Goal: Feedback & Contribution: Contribute content

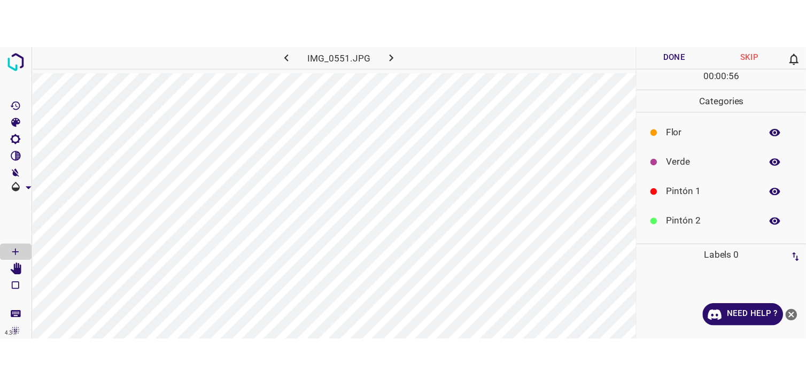
scroll to position [94, 0]
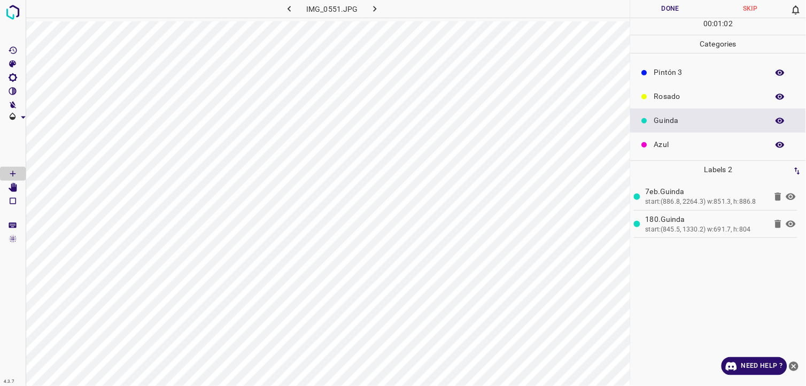
click at [657, 13] on button "Done" at bounding box center [671, 9] width 80 height 18
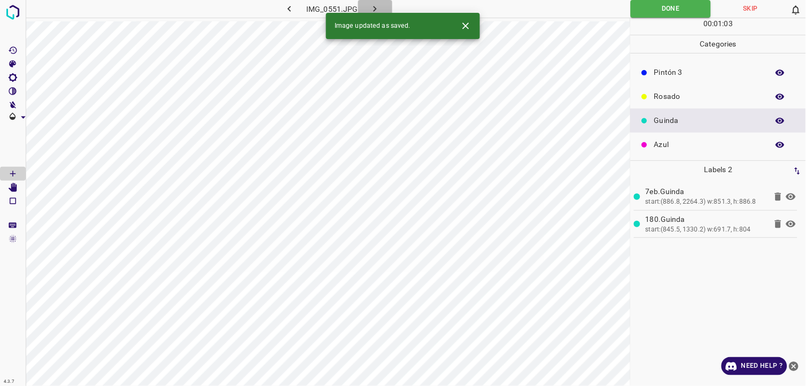
click at [376, 6] on icon "button" at bounding box center [374, 8] width 11 height 11
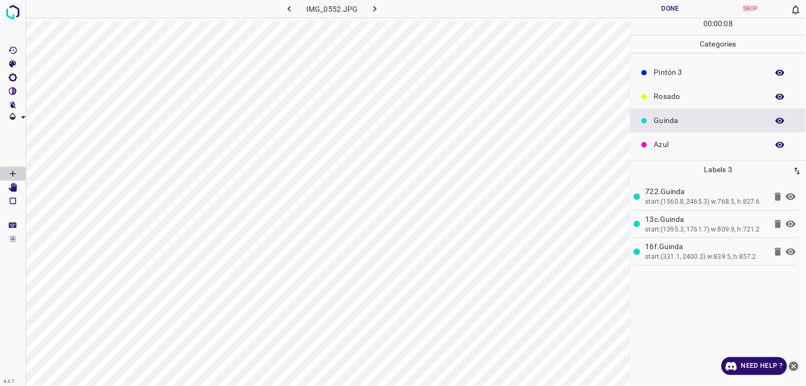
click at [657, 10] on button "Done" at bounding box center [671, 9] width 80 height 18
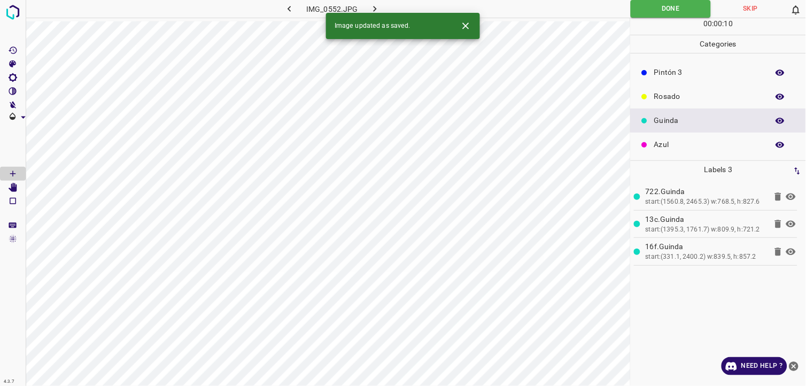
click at [383, 10] on button "button" at bounding box center [375, 9] width 34 height 18
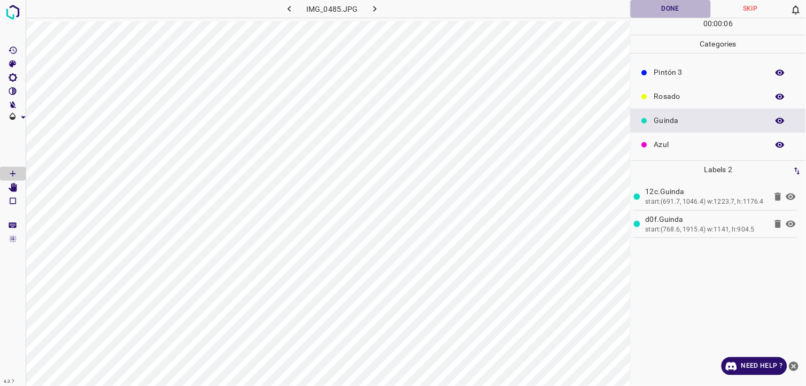
drag, startPoint x: 675, startPoint y: 9, endPoint x: 434, endPoint y: 13, distance: 241.1
click at [657, 9] on button "Done" at bounding box center [671, 9] width 80 height 18
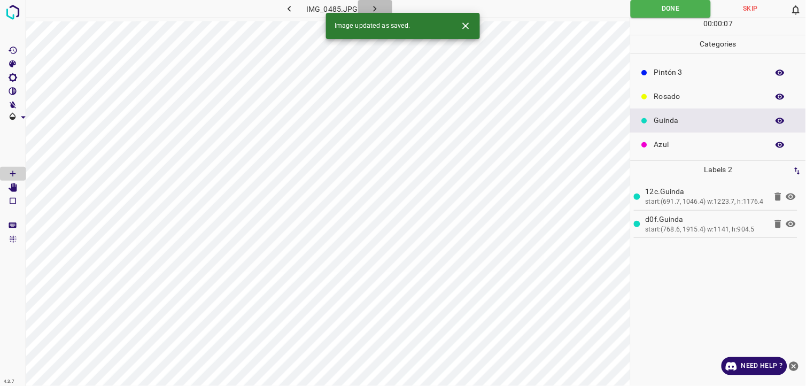
click at [375, 9] on icon "button" at bounding box center [375, 9] width 3 height 6
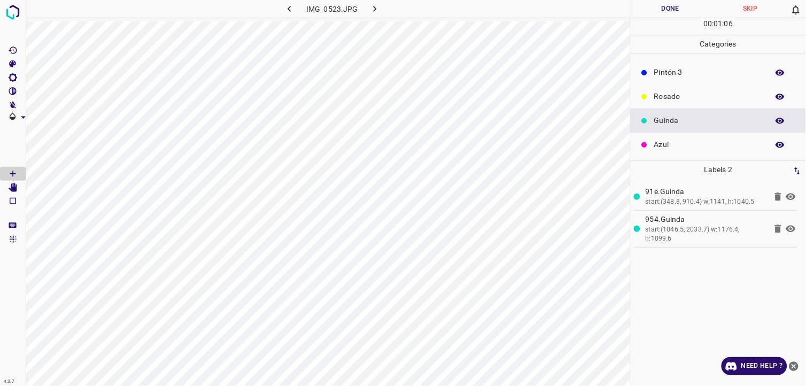
click at [657, 7] on button "Done" at bounding box center [671, 9] width 80 height 18
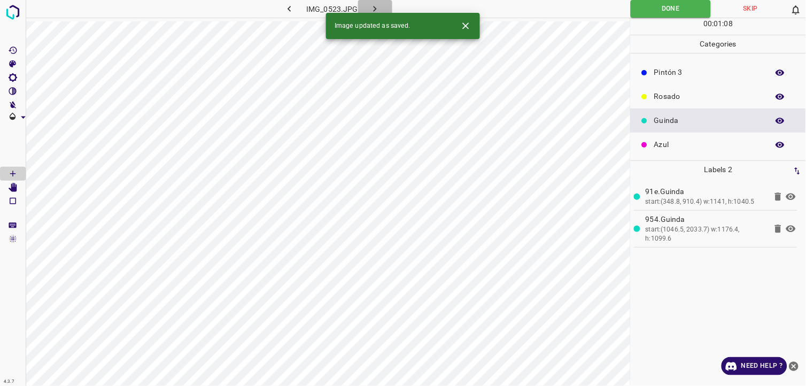
click at [376, 11] on icon "button" at bounding box center [374, 8] width 11 height 11
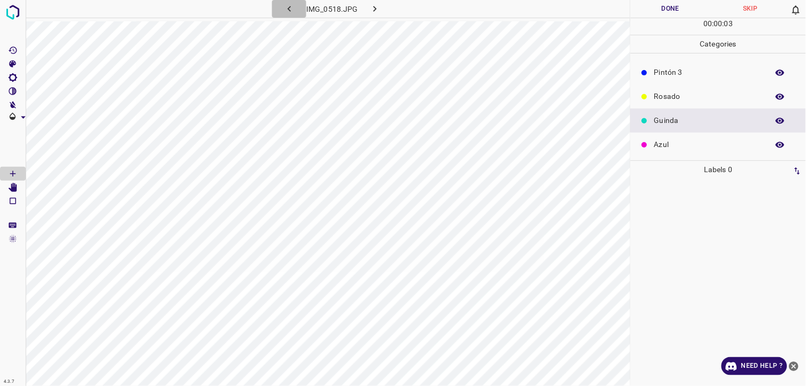
click at [288, 13] on icon "button" at bounding box center [289, 8] width 11 height 11
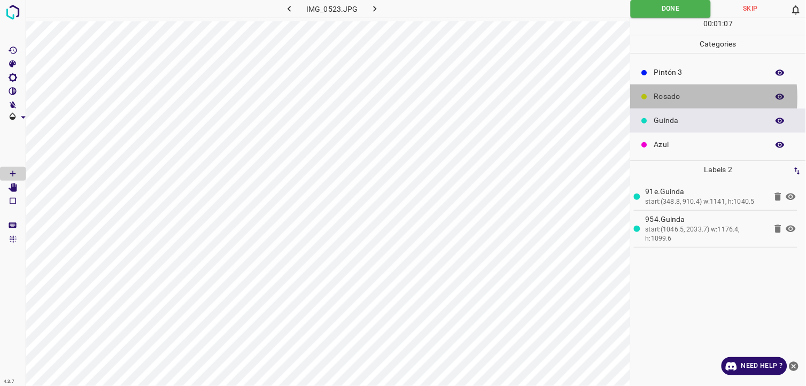
click at [657, 97] on p "Rosado" at bounding box center [708, 96] width 109 height 11
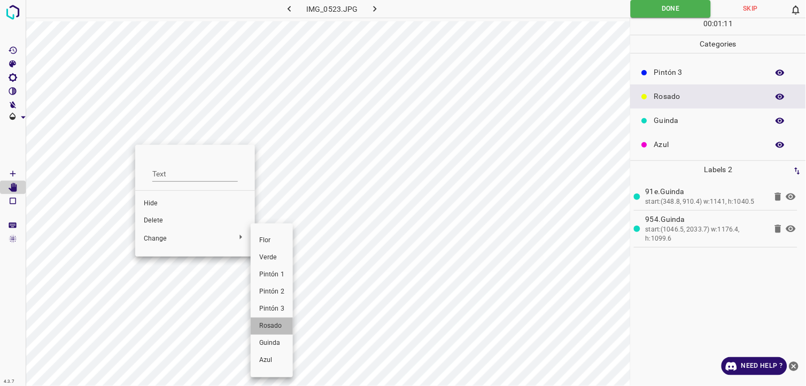
drag, startPoint x: 279, startPoint y: 327, endPoint x: 205, endPoint y: 290, distance: 82.5
click at [278, 237] on span "Rosado" at bounding box center [271, 326] width 25 height 10
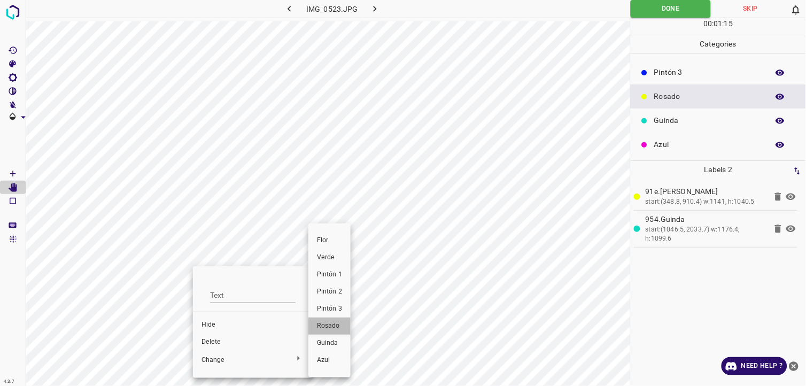
click at [329, 237] on li "Rosado" at bounding box center [329, 325] width 42 height 17
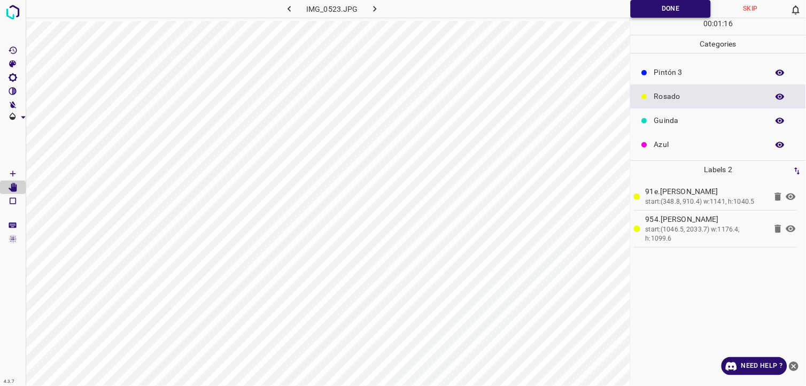
click at [652, 6] on button "Done" at bounding box center [671, 9] width 80 height 18
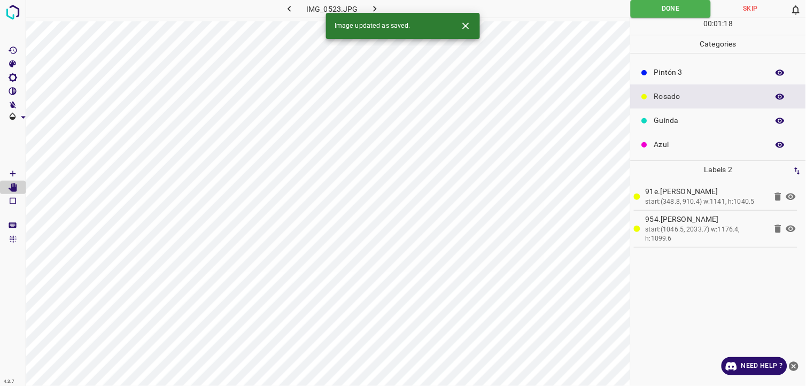
click at [292, 9] on icon "button" at bounding box center [289, 8] width 11 height 11
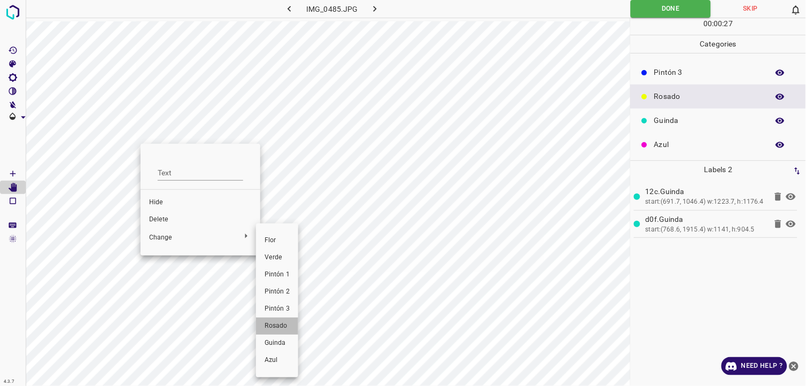
drag, startPoint x: 276, startPoint y: 321, endPoint x: 246, endPoint y: 306, distance: 33.5
click at [275, 237] on li "Rosado" at bounding box center [277, 325] width 42 height 17
click at [139, 237] on div at bounding box center [403, 193] width 806 height 386
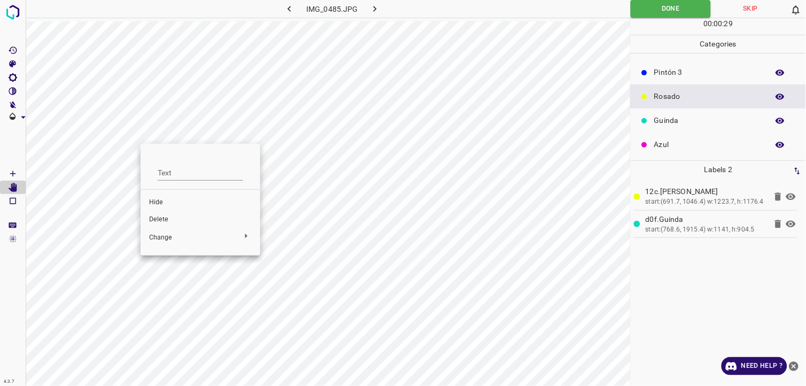
click at [178, 237] on div at bounding box center [403, 193] width 806 height 386
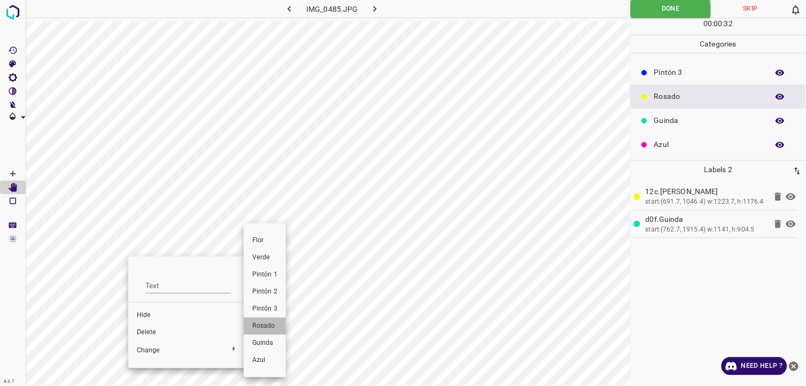
click at [271, 237] on span "Rosado" at bounding box center [264, 326] width 25 height 10
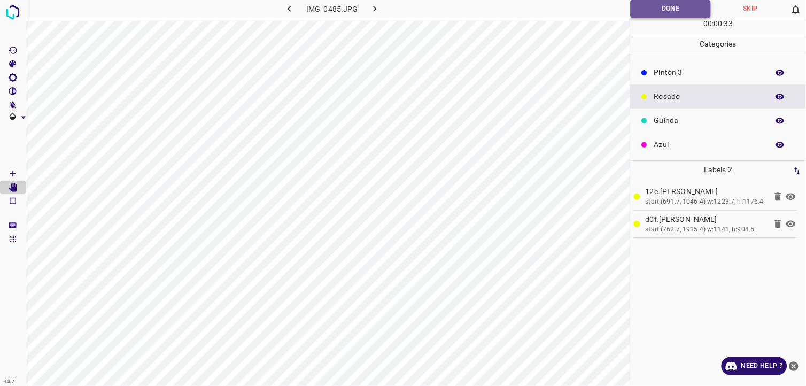
click at [649, 12] on button "Done" at bounding box center [671, 9] width 80 height 18
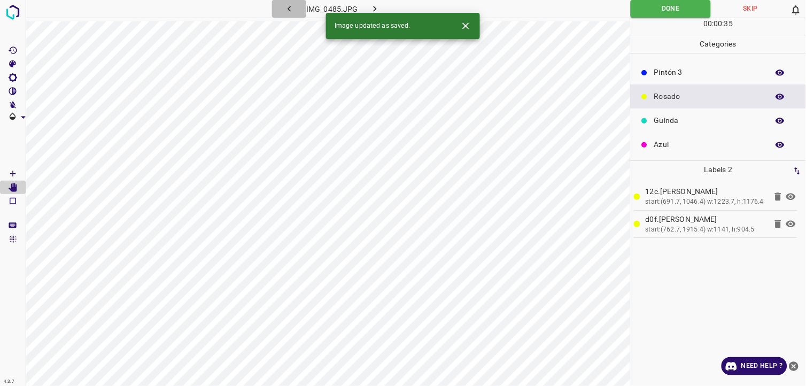
click at [292, 10] on icon "button" at bounding box center [289, 8] width 11 height 11
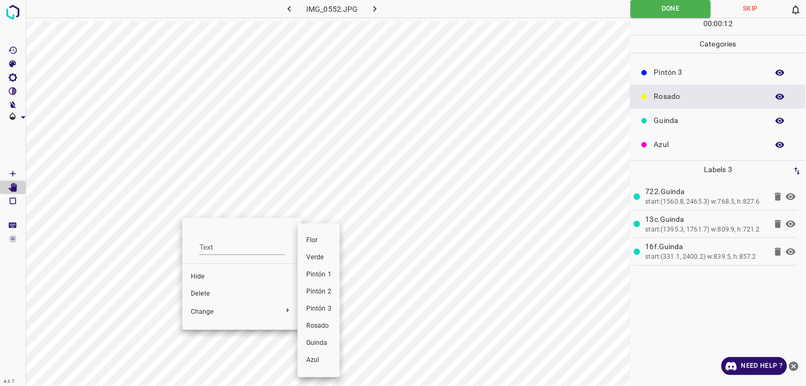
click at [323, 237] on span "Rosado" at bounding box center [318, 326] width 25 height 10
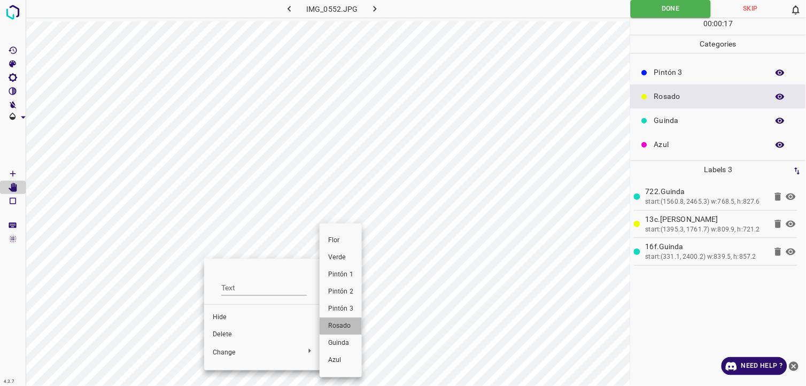
drag, startPoint x: 345, startPoint y: 327, endPoint x: 148, endPoint y: 316, distance: 198.0
click at [343, 237] on span "Rosado" at bounding box center [340, 326] width 25 height 10
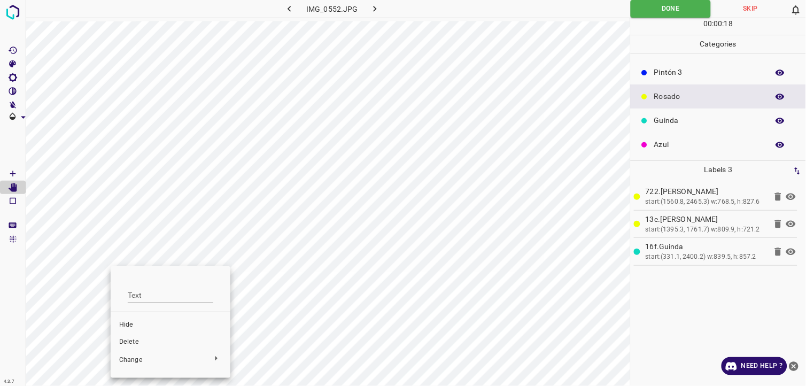
click at [84, 237] on div at bounding box center [403, 193] width 806 height 386
click at [263, 237] on li "Rosado" at bounding box center [251, 325] width 42 height 17
click at [657, 20] on div "00 : 00 : 22" at bounding box center [718, 26] width 175 height 17
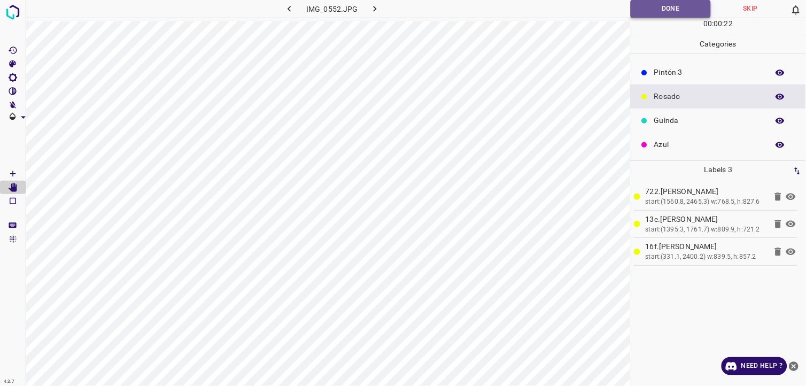
click at [657, 9] on button "Done" at bounding box center [671, 9] width 80 height 18
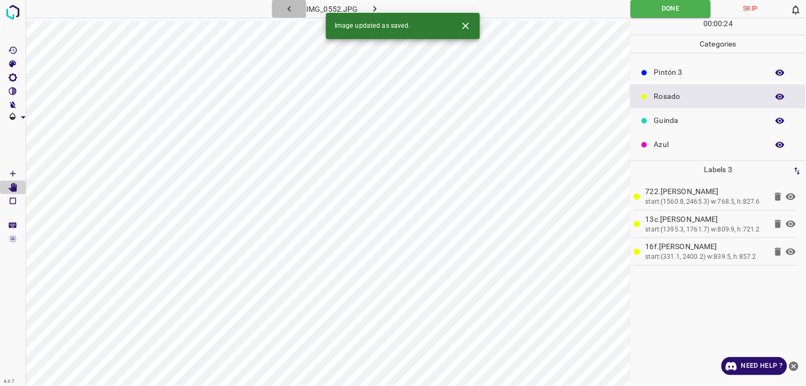
click at [285, 6] on icon "button" at bounding box center [289, 8] width 11 height 11
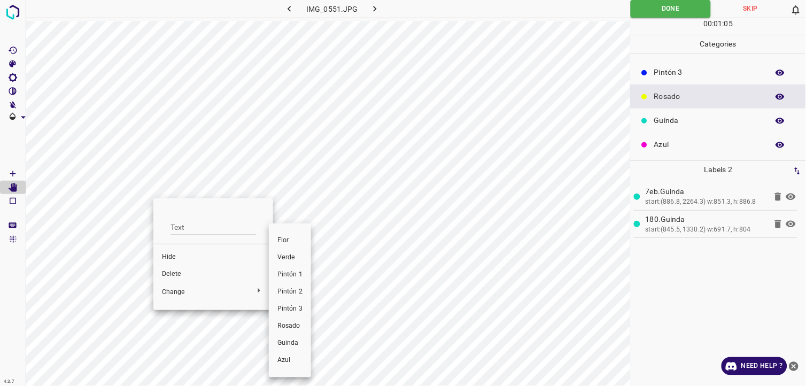
drag, startPoint x: 294, startPoint y: 329, endPoint x: 261, endPoint y: 329, distance: 33.7
click at [292, 237] on span "Rosado" at bounding box center [289, 326] width 25 height 10
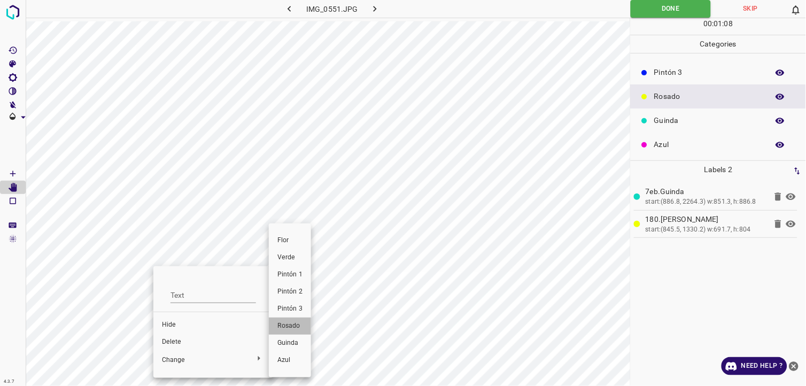
click at [292, 237] on span "Rosado" at bounding box center [289, 326] width 25 height 10
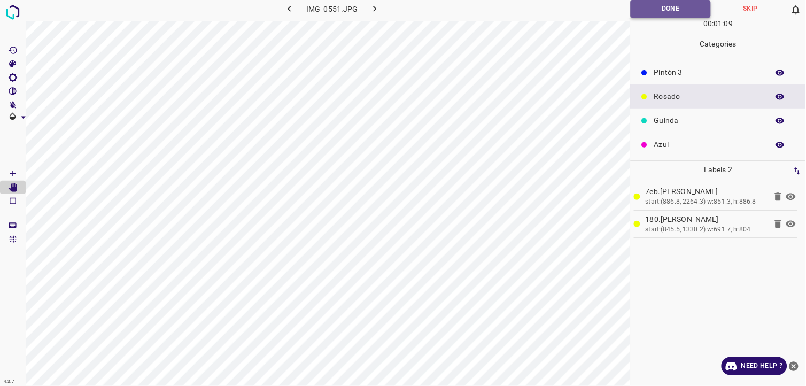
click at [657, 7] on button "Done" at bounding box center [671, 9] width 80 height 18
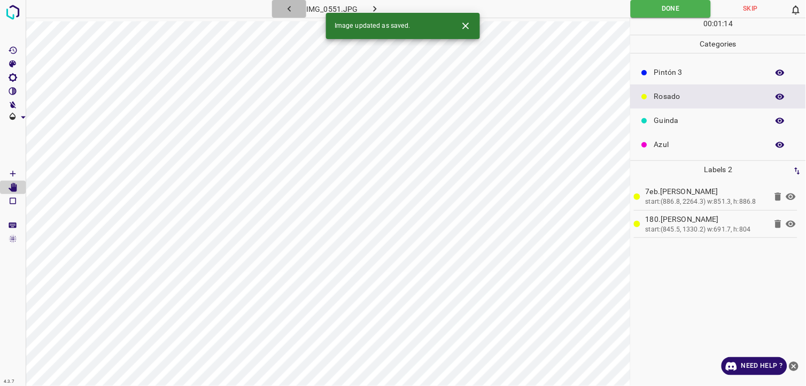
click at [292, 3] on icon "button" at bounding box center [289, 8] width 11 height 11
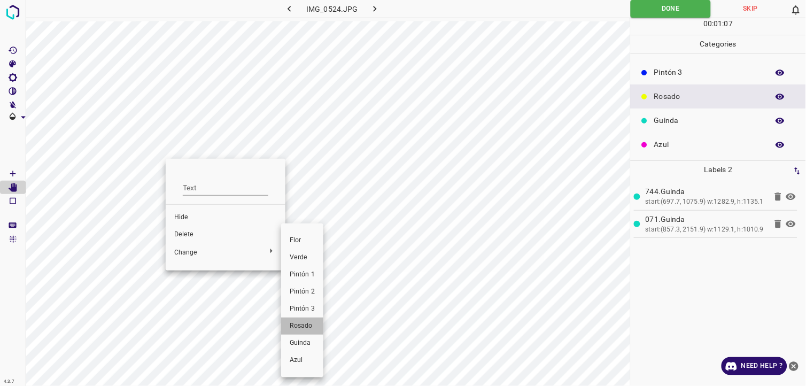
click at [308, 237] on span "Rosado" at bounding box center [302, 326] width 25 height 10
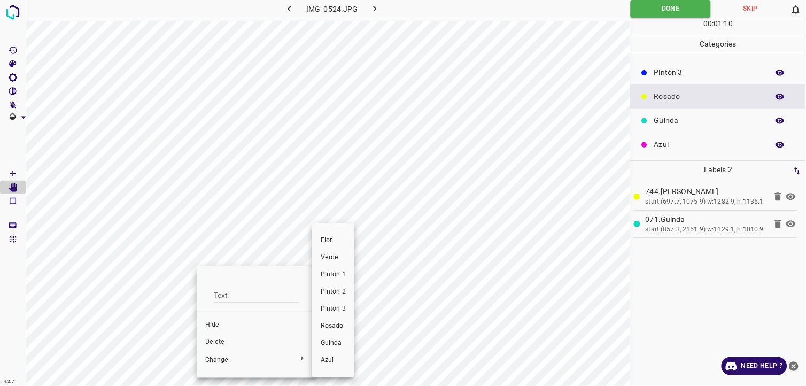
click at [327, 237] on li "Rosado" at bounding box center [333, 325] width 42 height 17
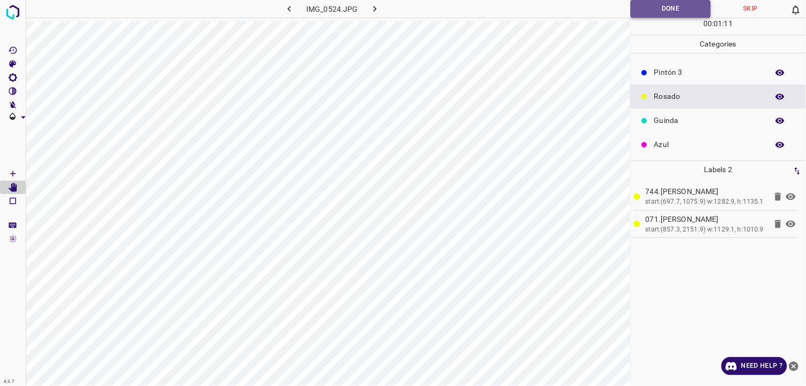
click at [657, 11] on button "Done" at bounding box center [671, 9] width 80 height 18
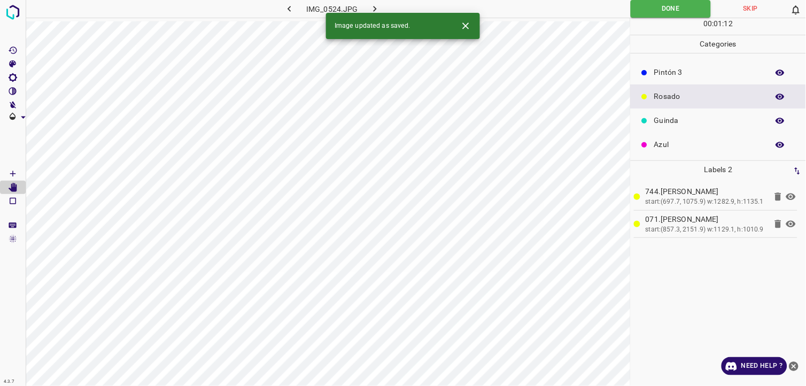
click at [288, 12] on icon "button" at bounding box center [289, 8] width 11 height 11
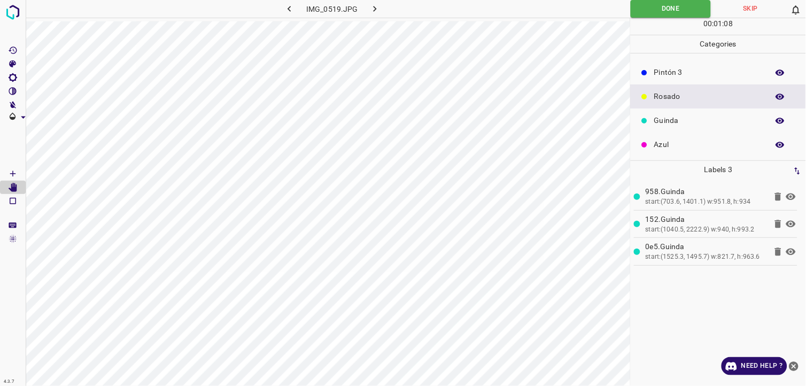
click at [290, 9] on icon "button" at bounding box center [289, 8] width 11 height 11
click at [7, 19] on img at bounding box center [12, 12] width 19 height 19
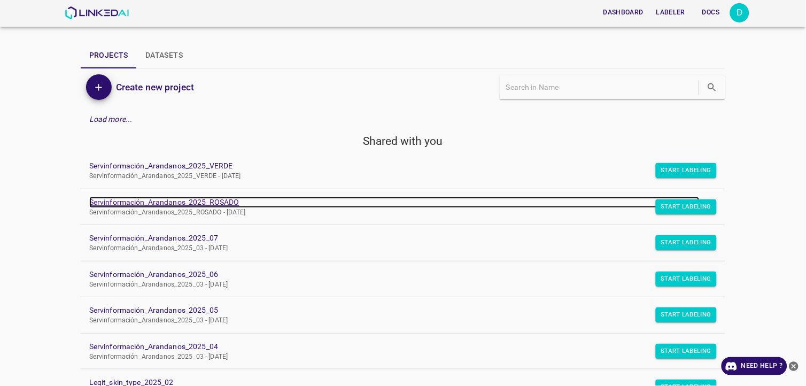
click at [195, 199] on link "Servinformación_Arandanos_2025_ROSADO" at bounding box center [394, 202] width 610 height 11
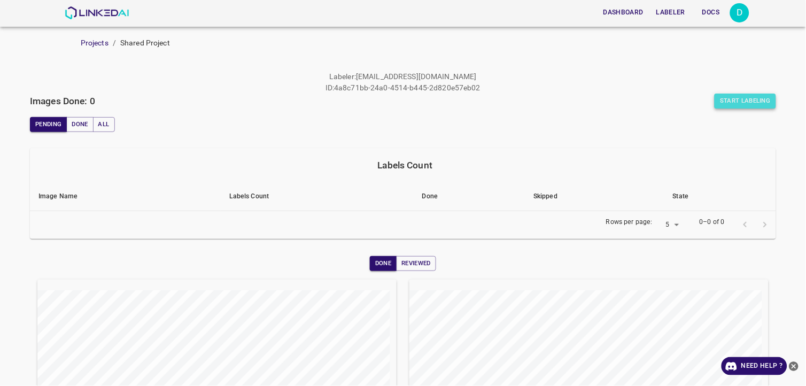
click at [745, 95] on button "Start Labeling" at bounding box center [745, 101] width 61 height 15
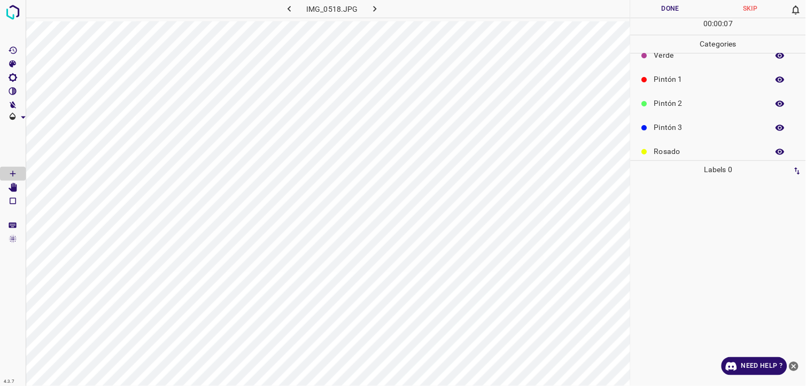
scroll to position [59, 0]
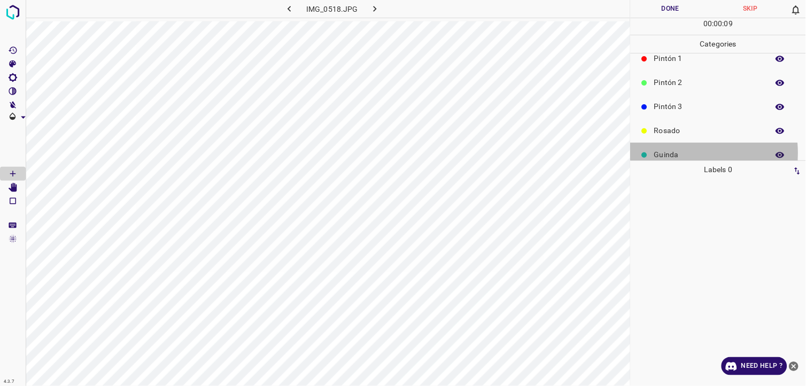
click at [668, 153] on p "Guinda" at bounding box center [708, 154] width 109 height 11
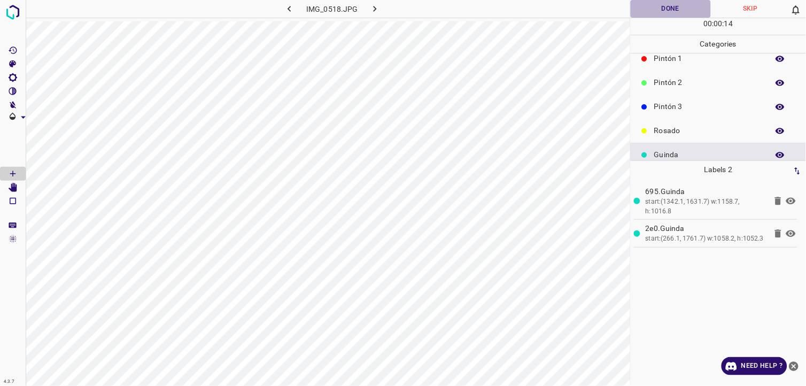
click at [651, 9] on button "Done" at bounding box center [671, 9] width 80 height 18
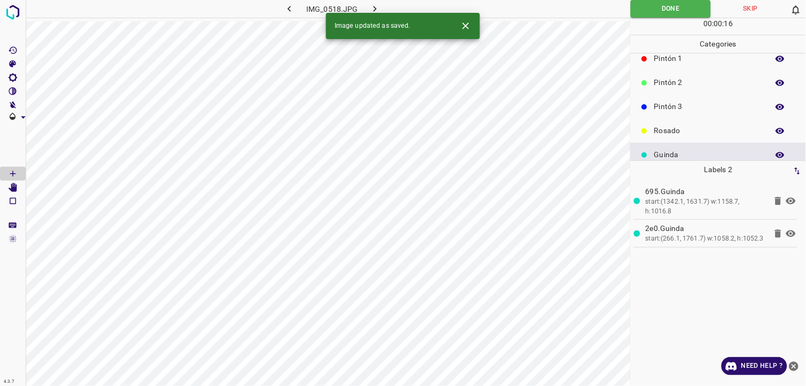
click at [369, 8] on icon "button" at bounding box center [374, 8] width 11 height 11
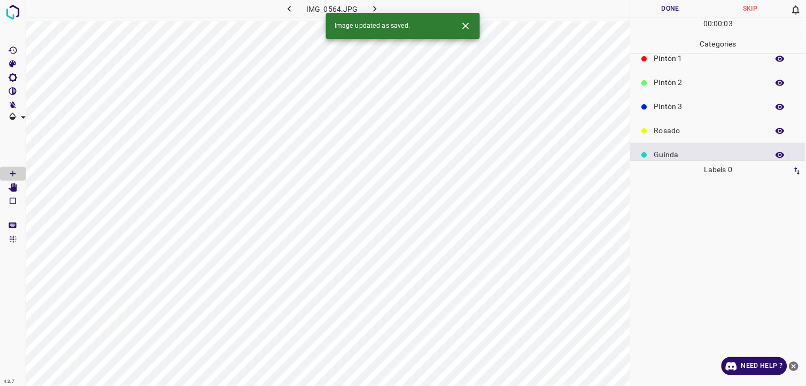
click at [688, 125] on div "Rosado" at bounding box center [718, 131] width 175 height 24
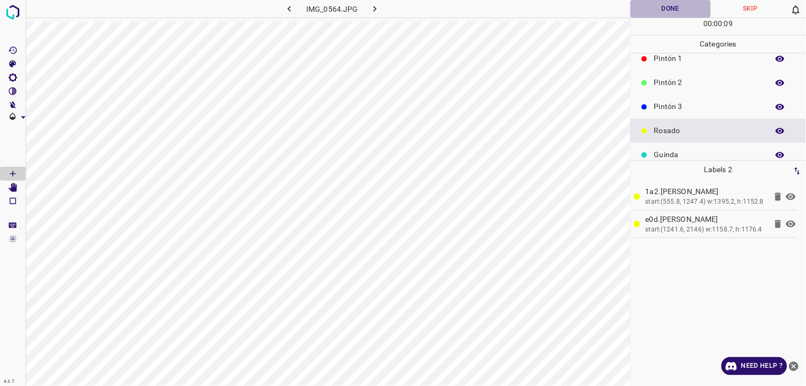
click at [647, 17] on button "Done" at bounding box center [671, 9] width 80 height 18
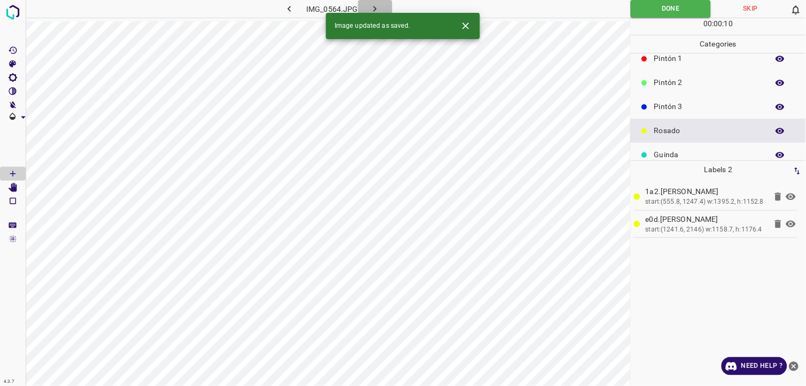
click at [379, 10] on icon "button" at bounding box center [374, 8] width 11 height 11
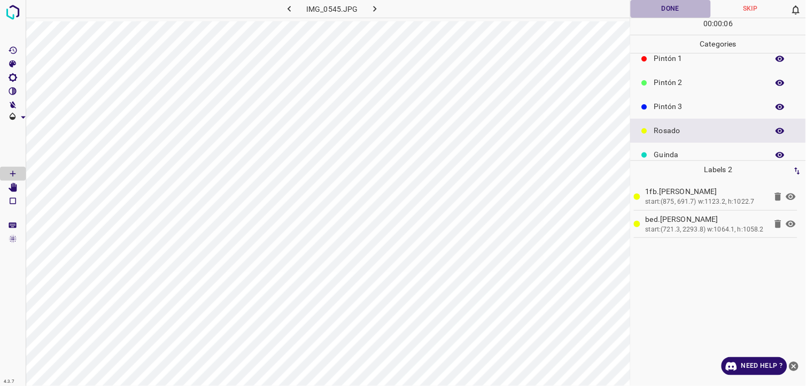
click at [681, 9] on button "Done" at bounding box center [671, 9] width 80 height 18
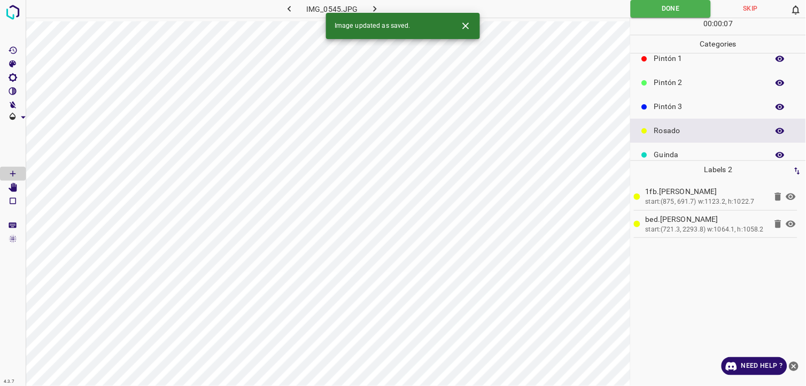
click at [377, 12] on icon "button" at bounding box center [374, 8] width 11 height 11
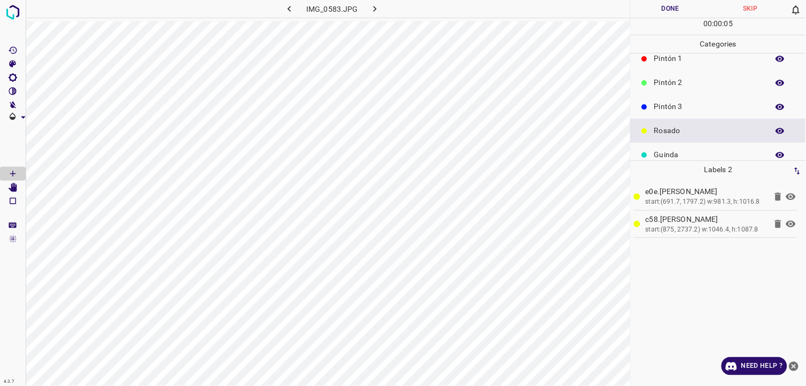
click at [656, 15] on button "Done" at bounding box center [671, 9] width 80 height 18
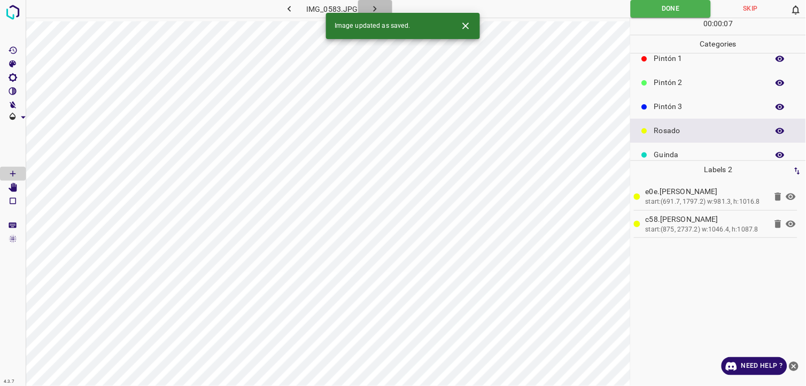
click at [375, 10] on icon "button" at bounding box center [375, 9] width 3 height 6
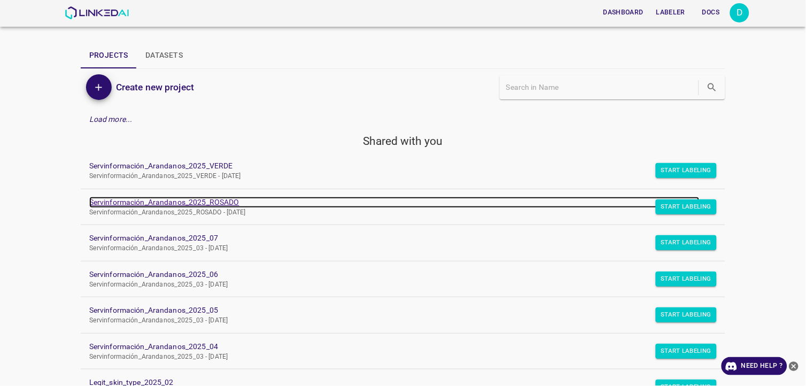
click at [205, 199] on link "Servinformación_Arandanos_2025_ROSADO" at bounding box center [394, 202] width 610 height 11
